Goal: Transaction & Acquisition: Purchase product/service

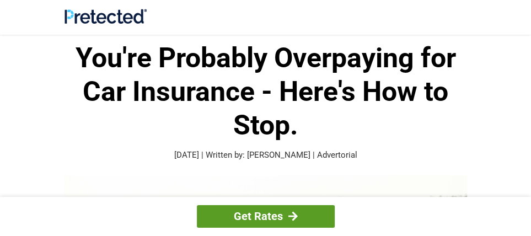
click at [265, 212] on link "Get Rates" at bounding box center [266, 216] width 138 height 23
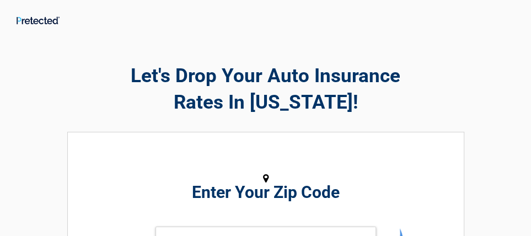
scroll to position [165, 0]
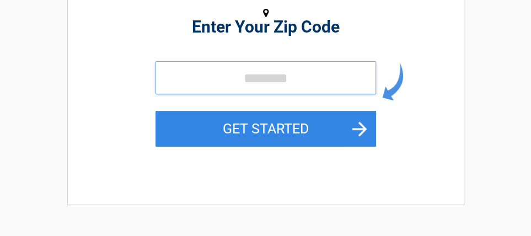
click at [255, 77] on input "tel" at bounding box center [265, 77] width 220 height 33
type input "*****"
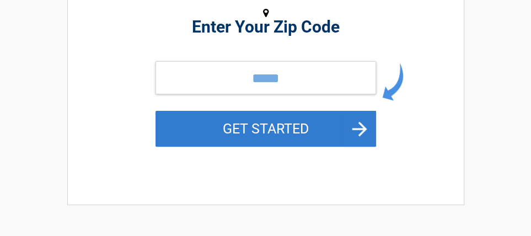
click at [280, 128] on button "GET STARTED" at bounding box center [265, 129] width 220 height 36
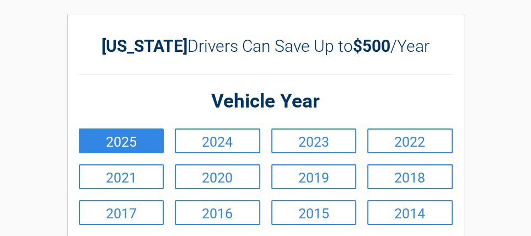
scroll to position [0, 0]
